Goal: Information Seeking & Learning: Understand process/instructions

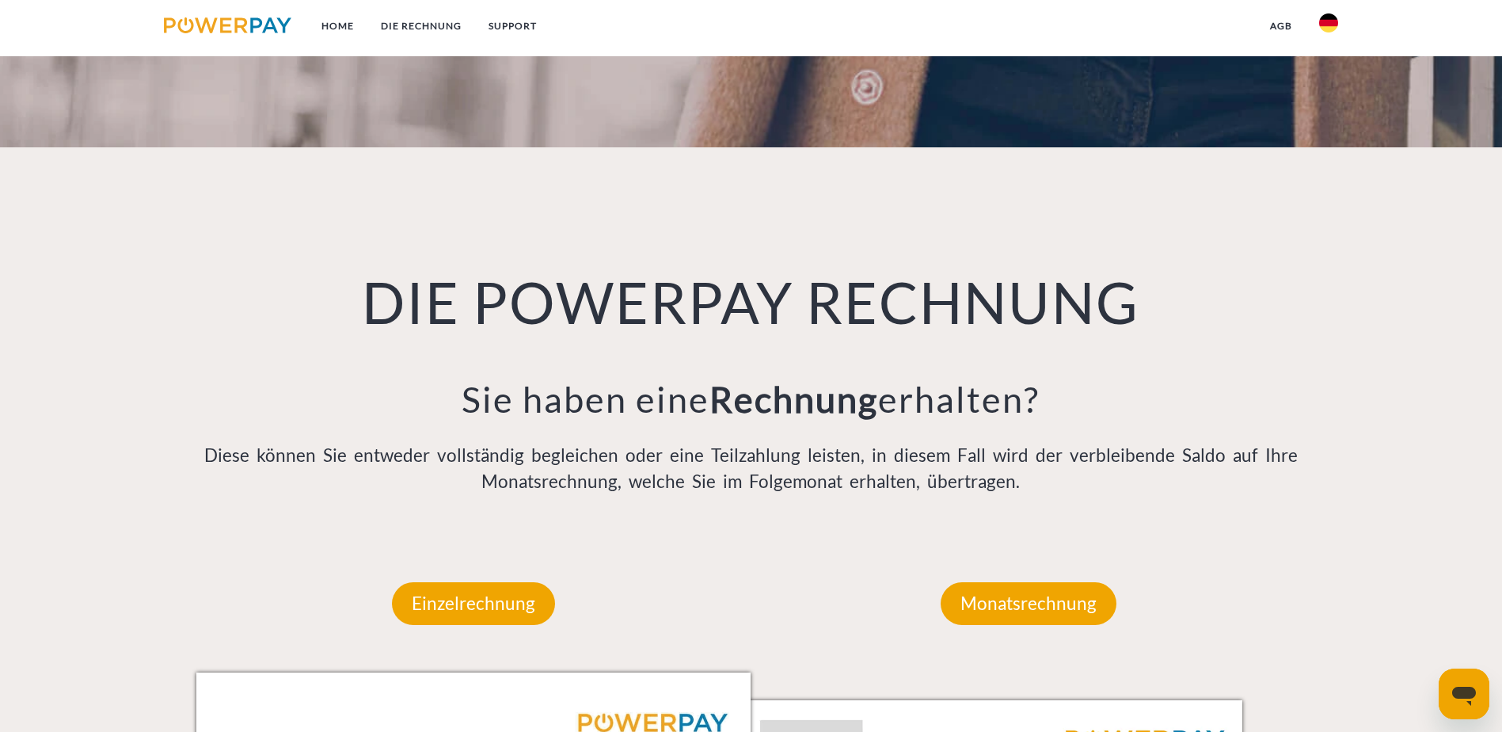
scroll to position [1029, 0]
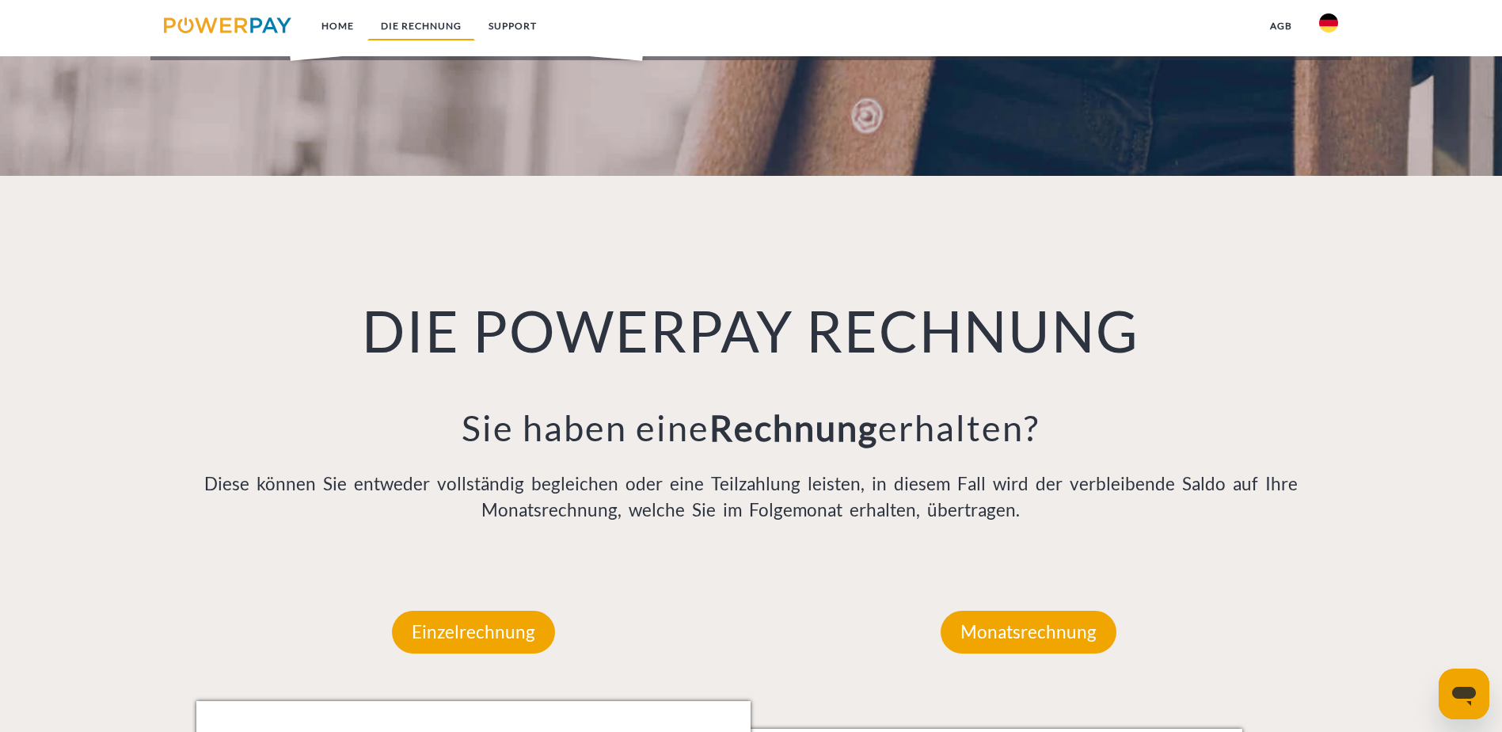
click at [388, 23] on link "DIE RECHNUNG" at bounding box center [421, 26] width 108 height 29
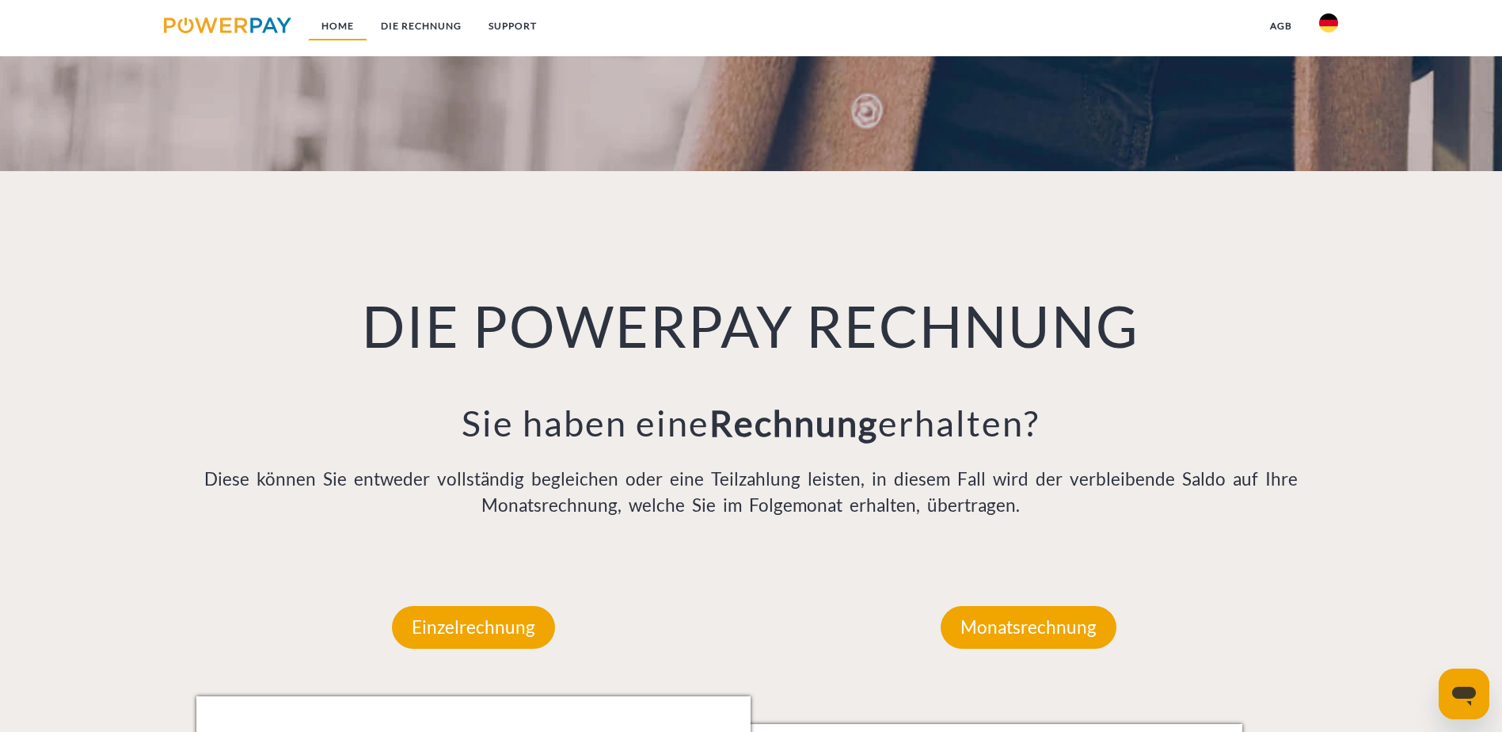
click at [340, 33] on link "Home" at bounding box center [337, 26] width 59 height 29
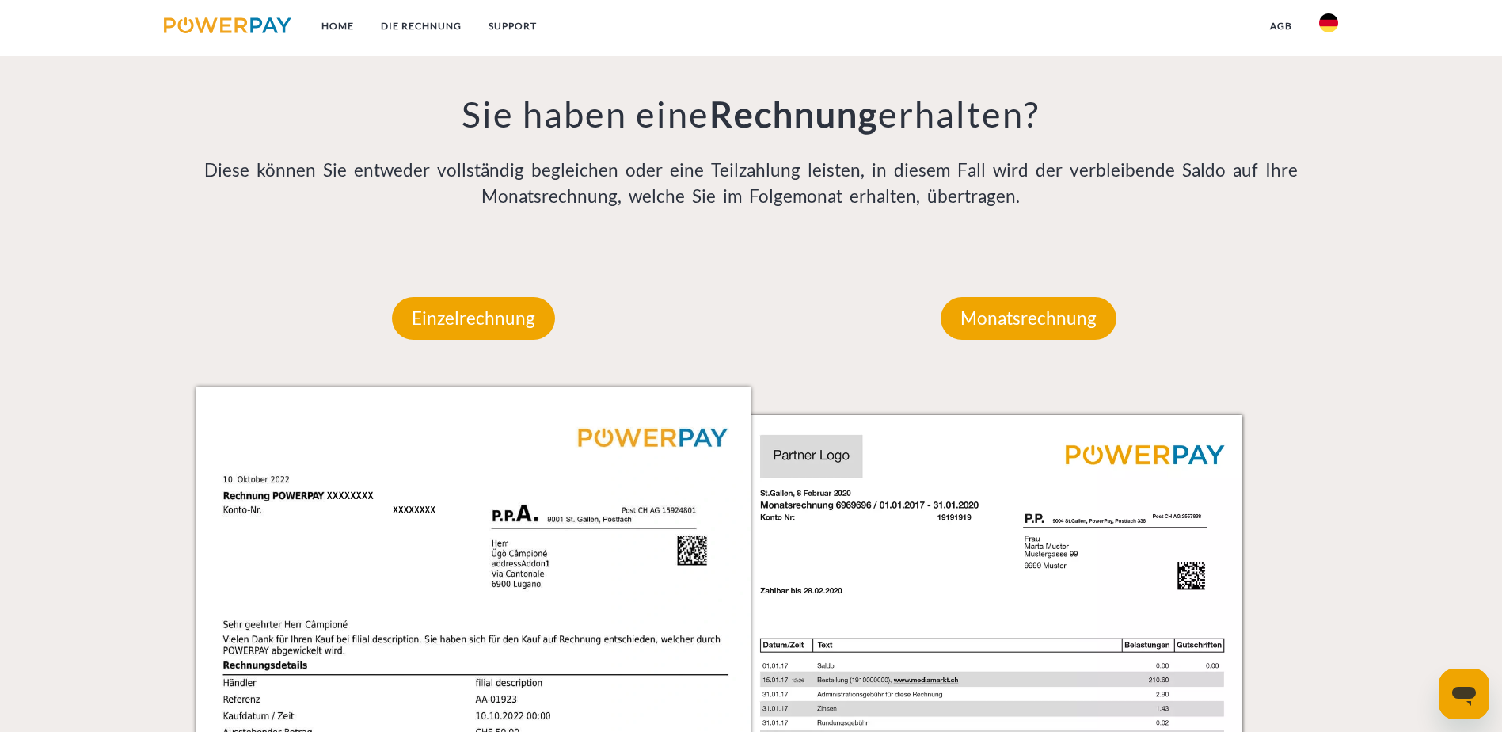
scroll to position [1186, 0]
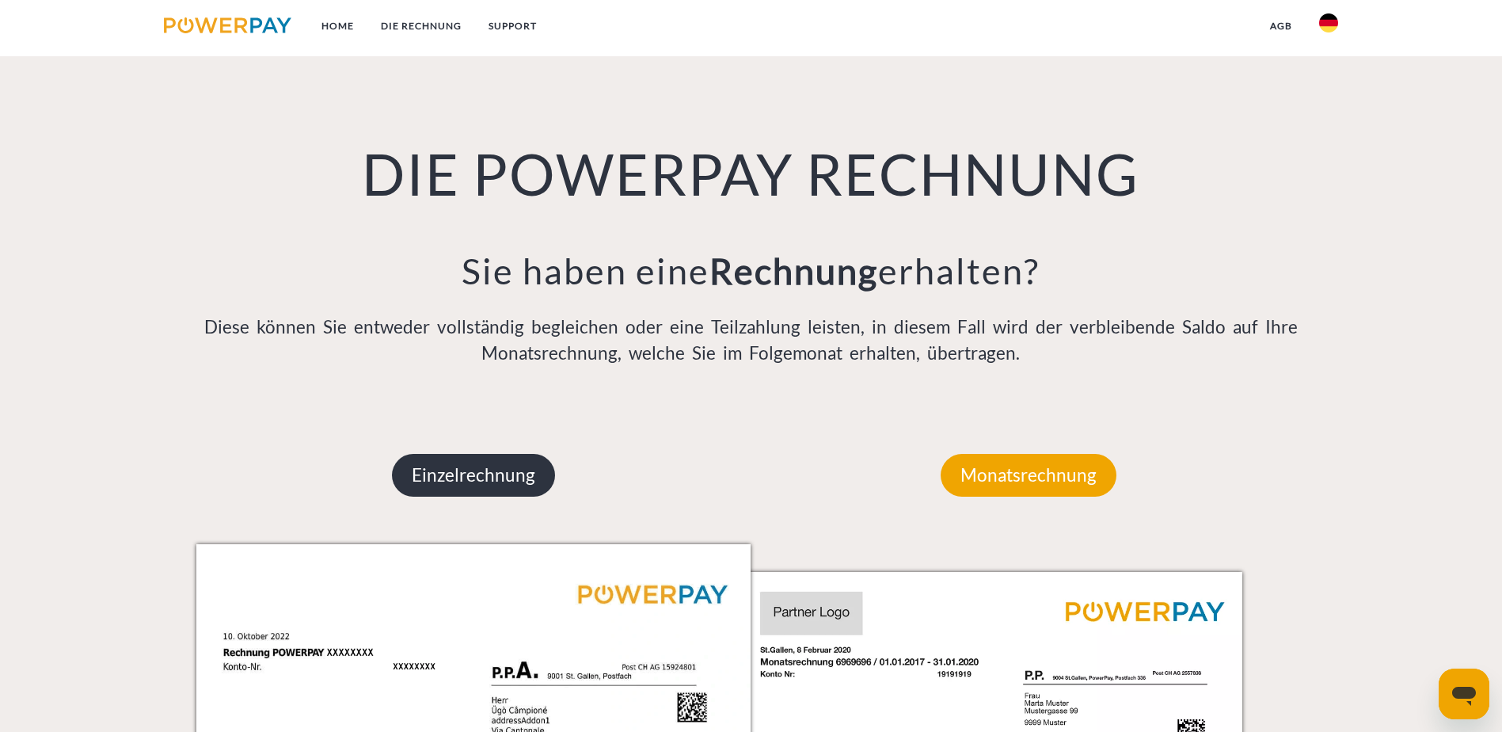
click at [492, 454] on p "Einzelrechnung" at bounding box center [473, 475] width 163 height 43
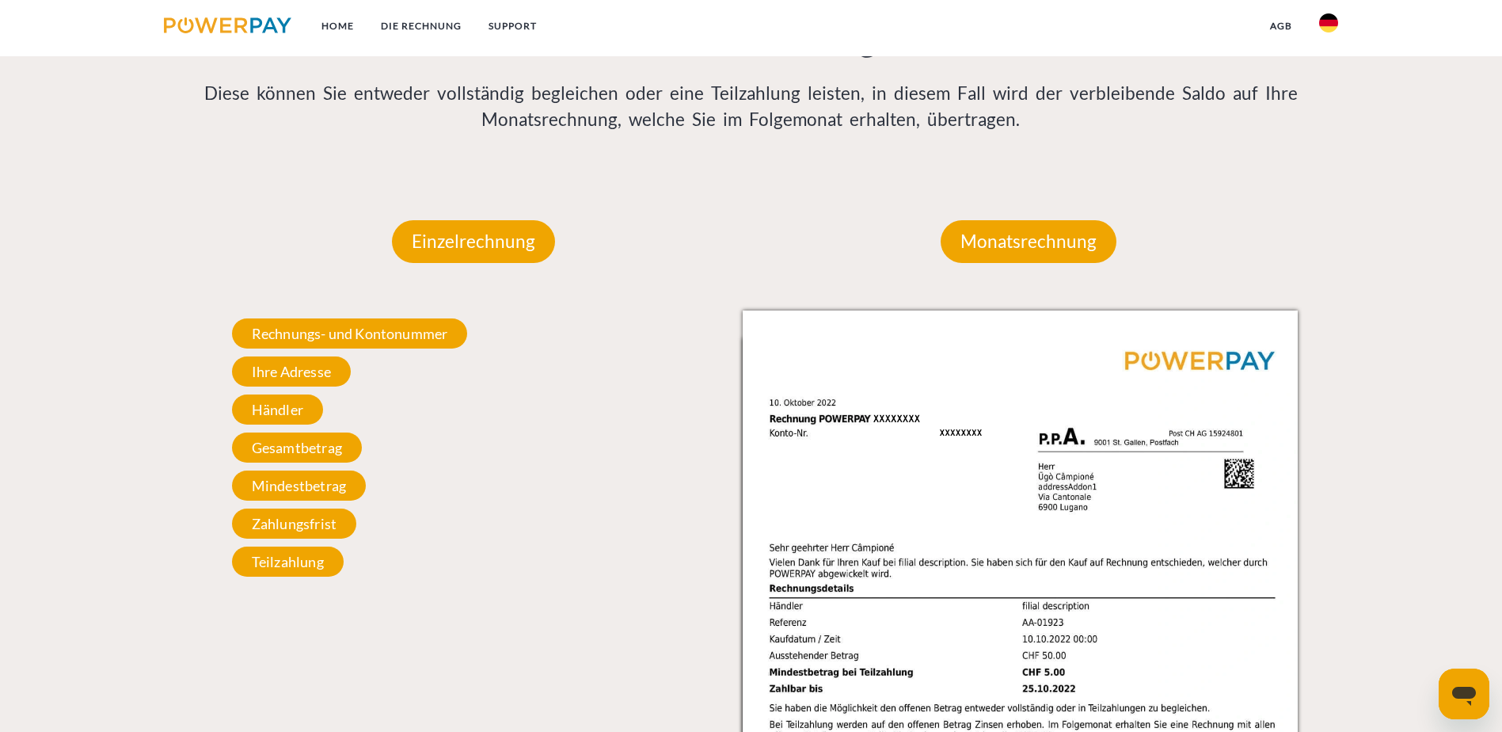
scroll to position [1424, 0]
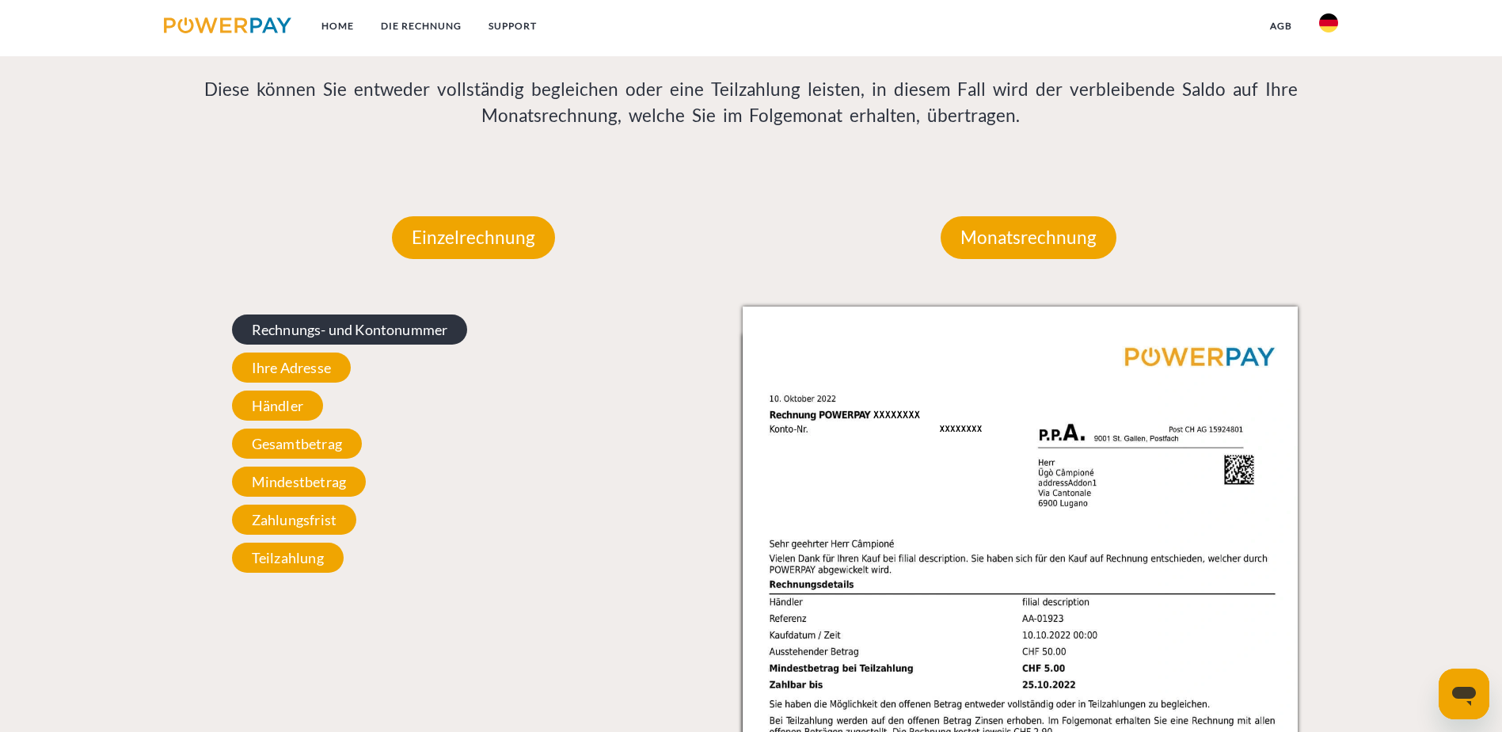
click at [419, 314] on span "Rechnungs- und Kontonummer" at bounding box center [350, 329] width 236 height 30
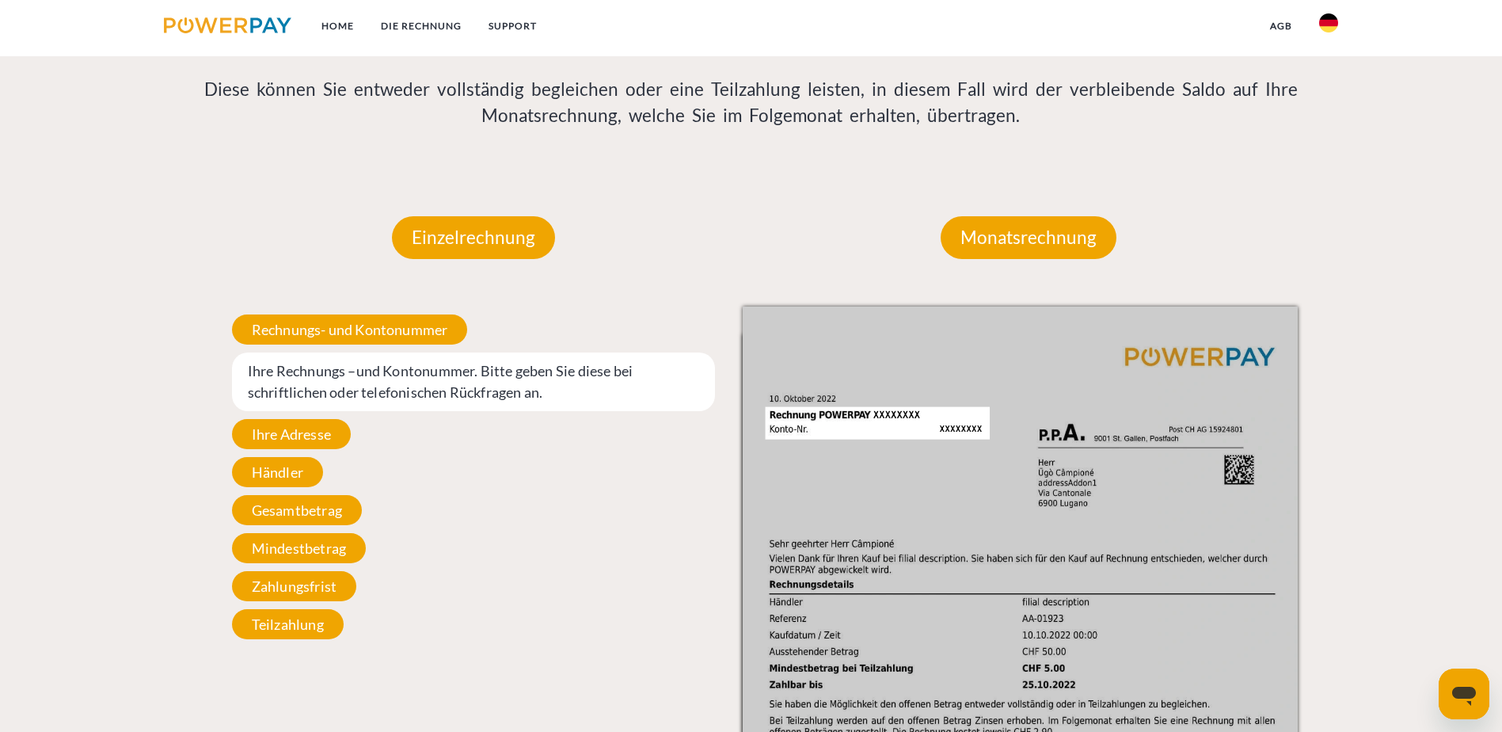
click at [557, 352] on span "Ihre Rechnungs –und Kontonummer. Bitte geben Sie diese bei schriftlichen oder t…" at bounding box center [474, 381] width 484 height 59
click at [481, 352] on span "Ihre Rechnungs –und Kontonummer. Bitte geben Sie diese bei schriftlichen oder t…" at bounding box center [474, 381] width 484 height 59
click at [455, 352] on span "Ihre Rechnungs –und Kontonummer. Bitte geben Sie diese bei schriftlichen oder t…" at bounding box center [474, 381] width 484 height 59
click at [335, 352] on span "Ihre Rechnungs –und Kontonummer. Bitte geben Sie diese bei schriftlichen oder t…" at bounding box center [474, 381] width 484 height 59
drag, startPoint x: 500, startPoint y: 218, endPoint x: 560, endPoint y: 238, distance: 63.6
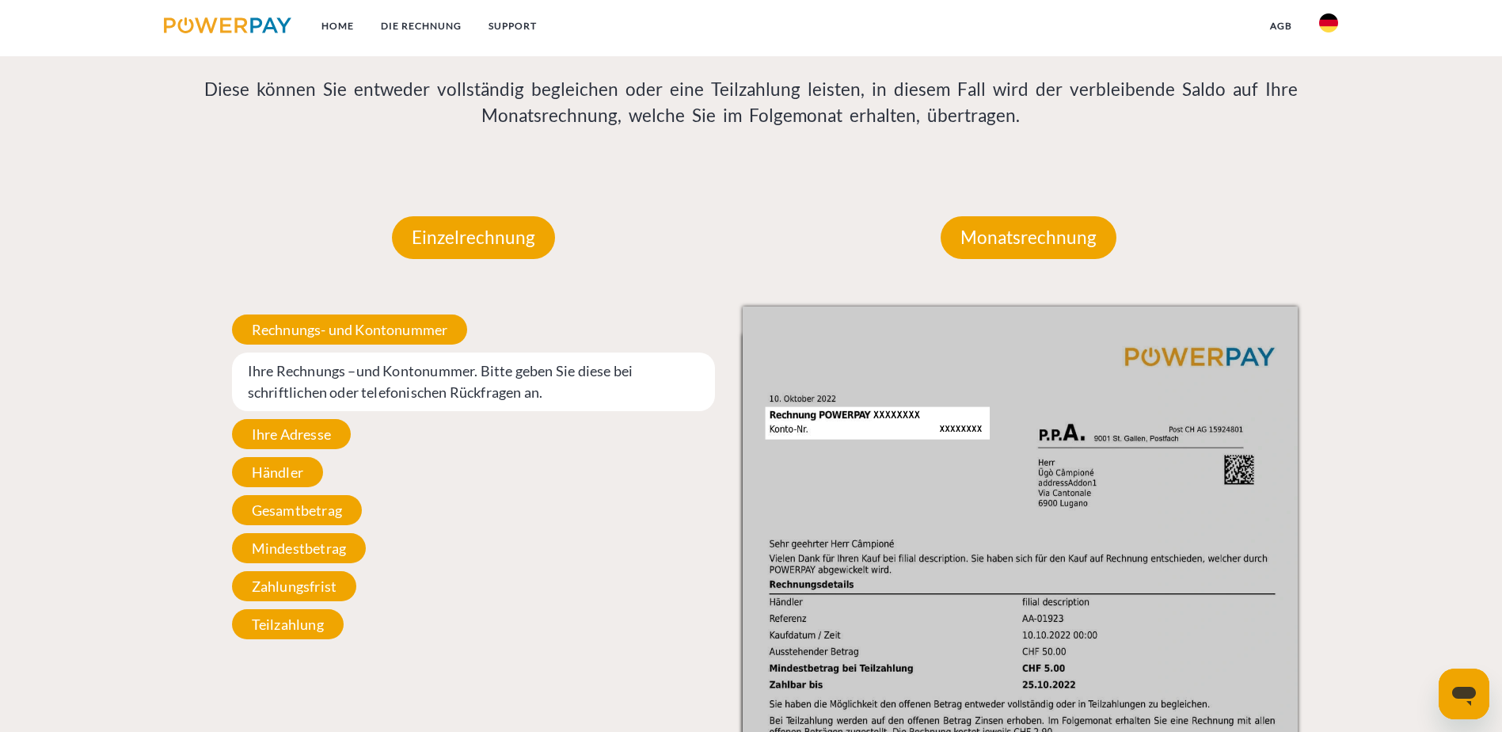
click at [500, 352] on span "Ihre Rechnungs –und Kontonummer. Bitte geben Sie diese bei schriftlichen oder t…" at bounding box center [474, 381] width 484 height 59
click at [839, 306] on img at bounding box center [1020, 698] width 555 height 785
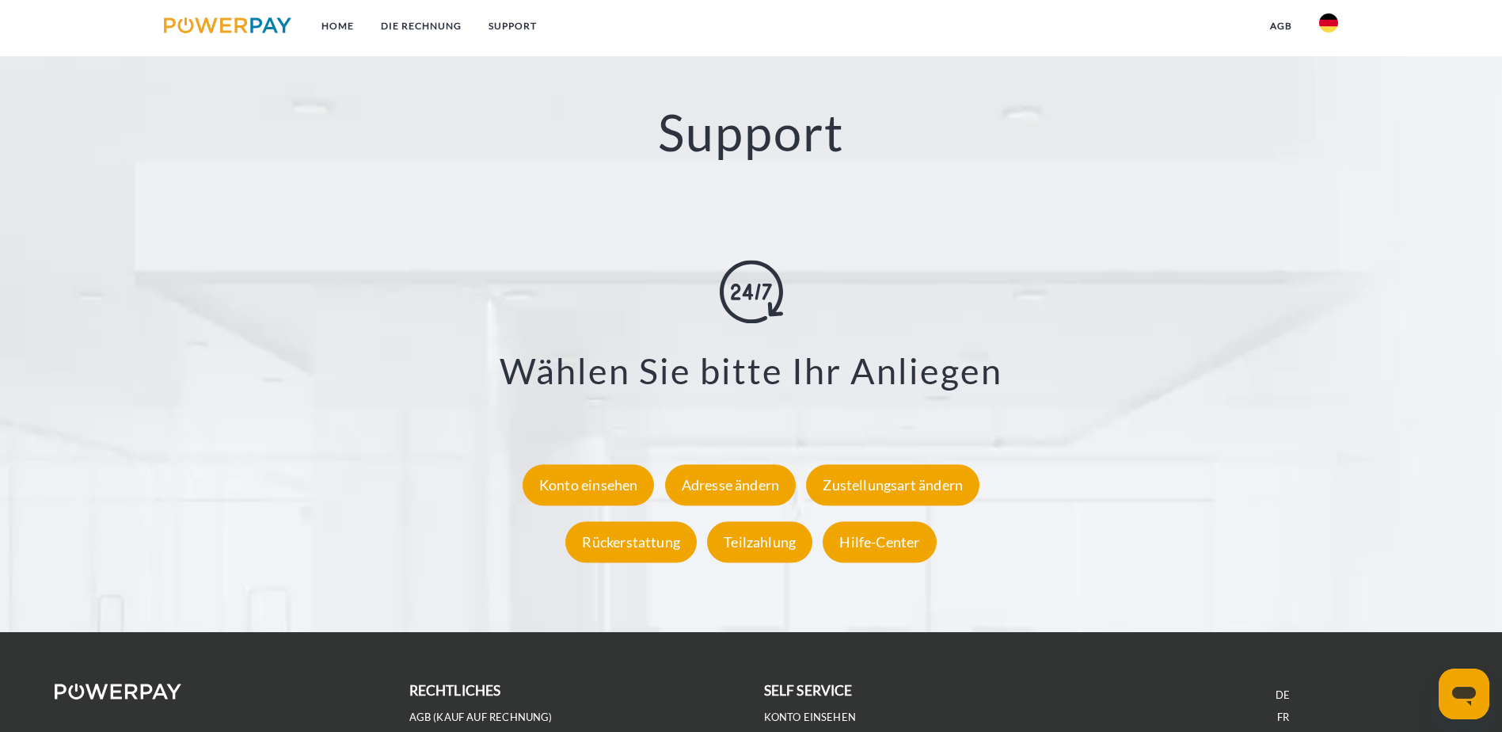
scroll to position [2057, 0]
